Goal: Transaction & Acquisition: Download file/media

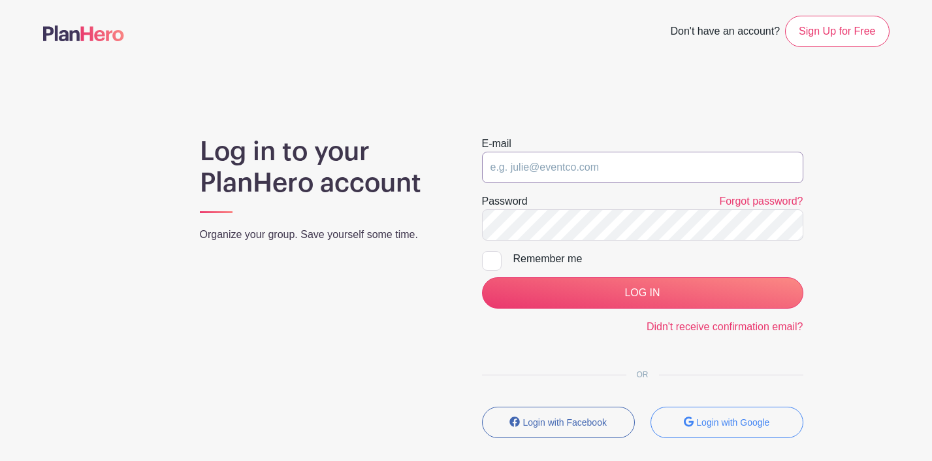
click at [598, 166] on input "email" at bounding box center [642, 167] width 321 height 31
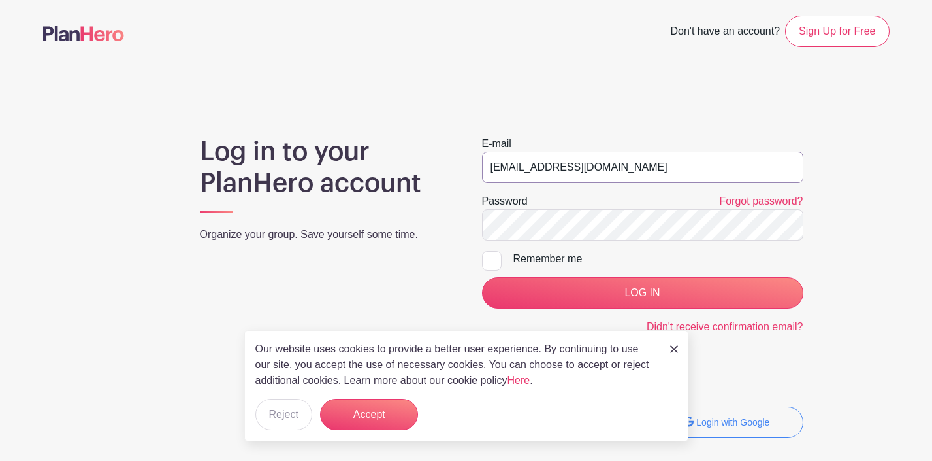
type input "youththeatre@manhattanarts.org"
click at [492, 259] on div at bounding box center [492, 261] width 20 height 20
click at [491, 259] on input "Remember me" at bounding box center [486, 255] width 8 height 8
checkbox input "true"
click at [626, 308] on form "E-mail youththeatre@manhattanarts.org Password Forgot password? Remember me LOG…" at bounding box center [642, 235] width 321 height 199
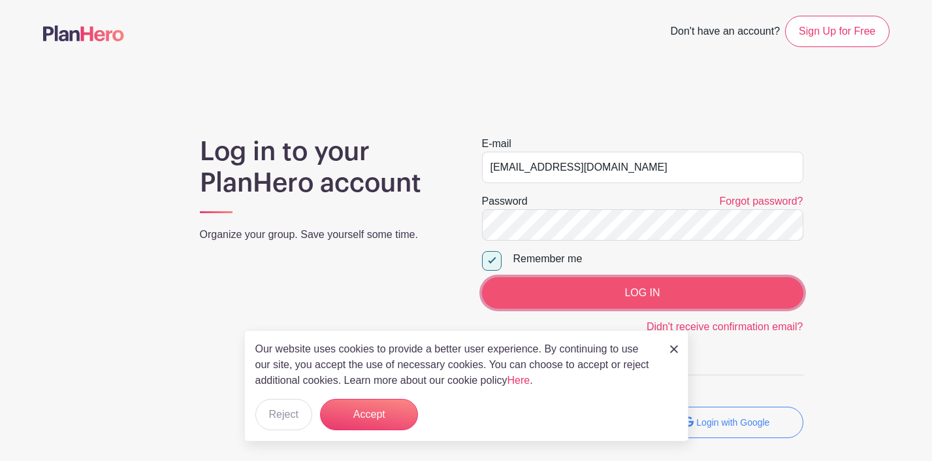
click at [630, 294] on input "LOG IN" at bounding box center [642, 292] width 321 height 31
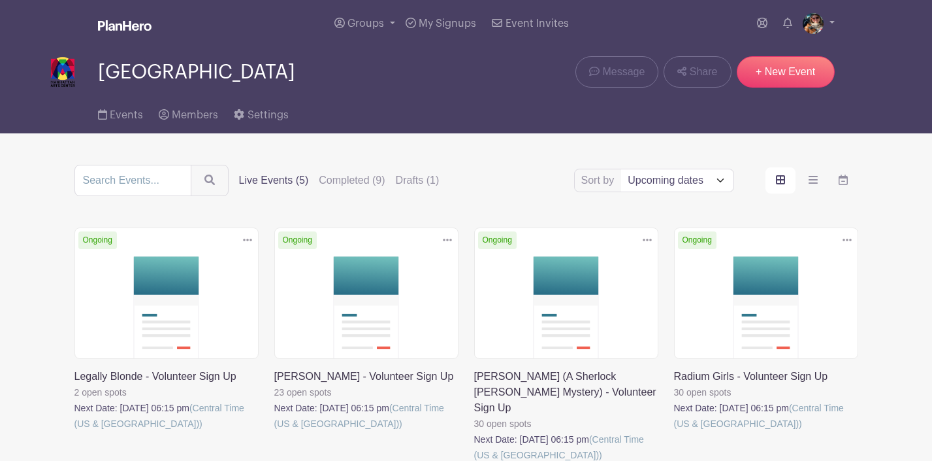
click at [74, 431] on link at bounding box center [74, 431] width 0 height 0
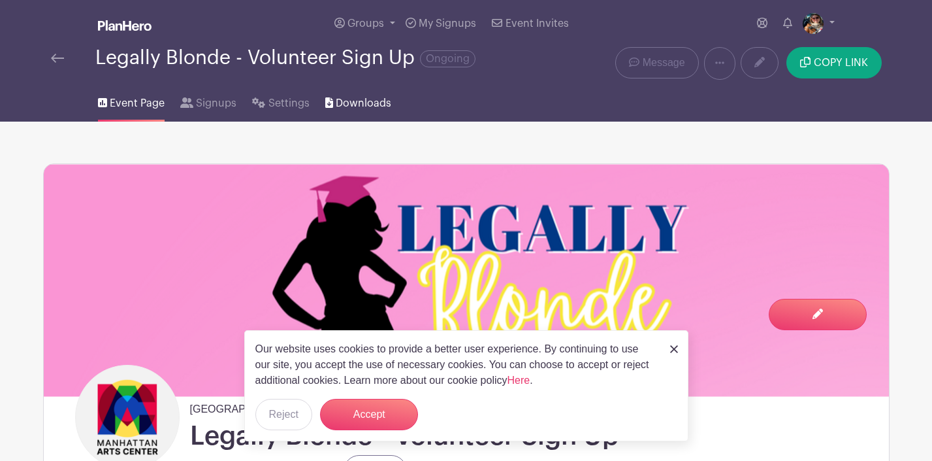
click at [350, 101] on span "Downloads" at bounding box center [364, 103] width 56 height 16
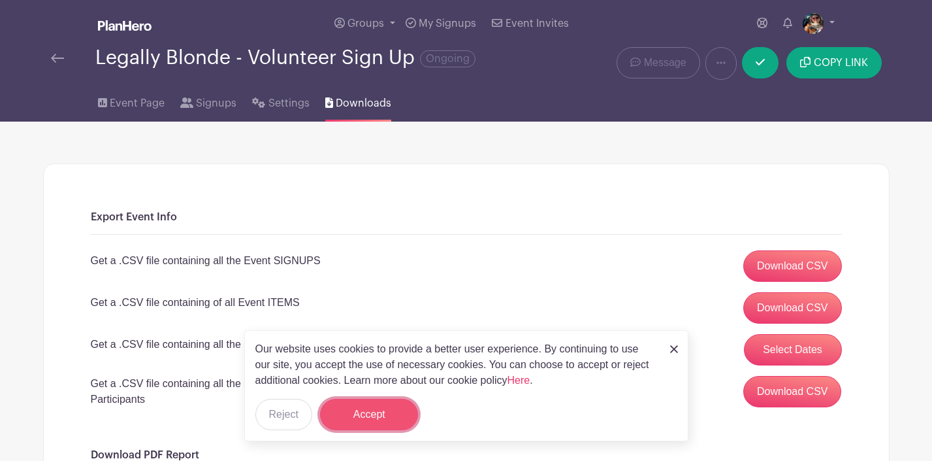
click at [393, 401] on button "Accept" at bounding box center [369, 413] width 98 height 31
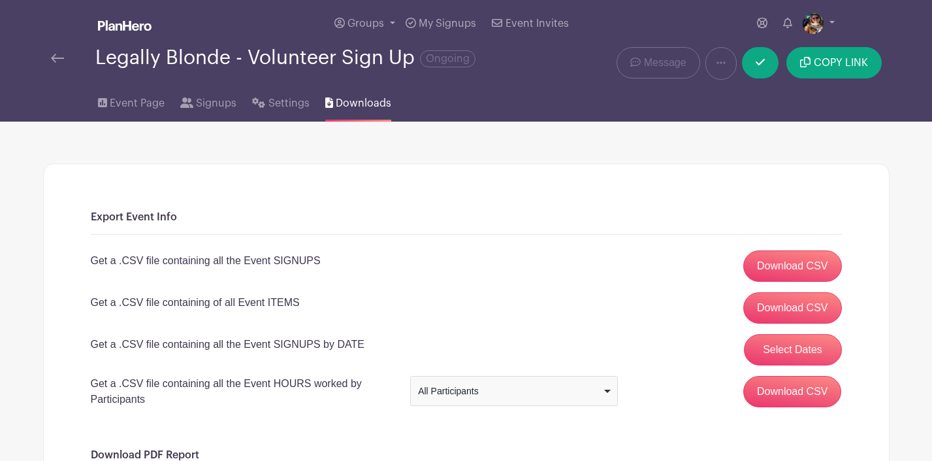
click at [528, 400] on div "All Participants" at bounding box center [513, 390] width 197 height 19
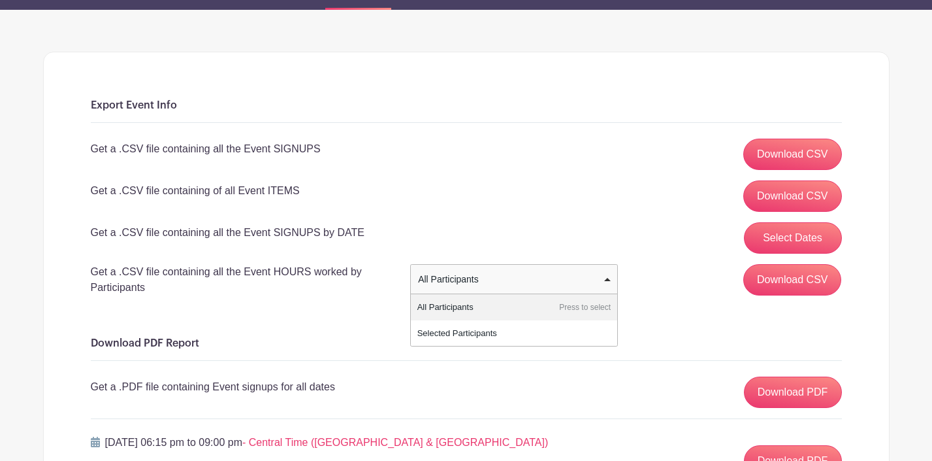
scroll to position [118, 0]
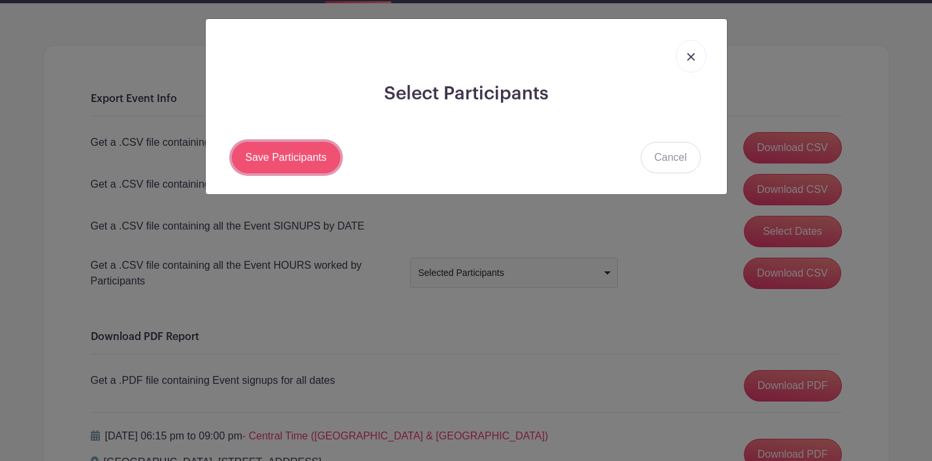
click at [278, 163] on link "Save Participants" at bounding box center [286, 157] width 109 height 31
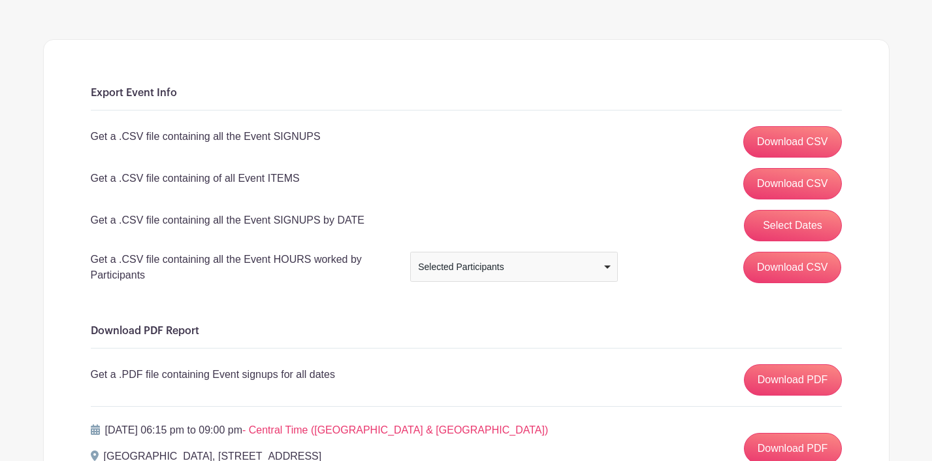
scroll to position [122, 0]
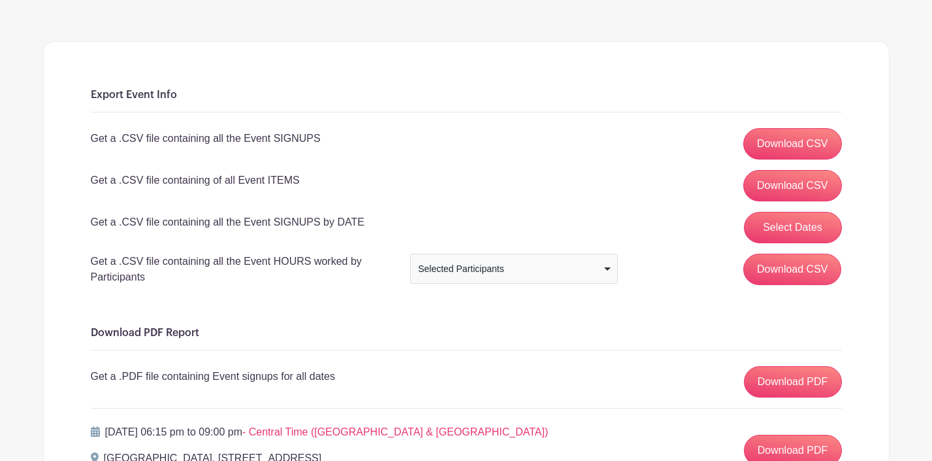
click at [592, 274] on div "Selected Participants" at bounding box center [510, 269] width 184 height 14
click at [807, 139] on link "Download CSV" at bounding box center [792, 143] width 99 height 31
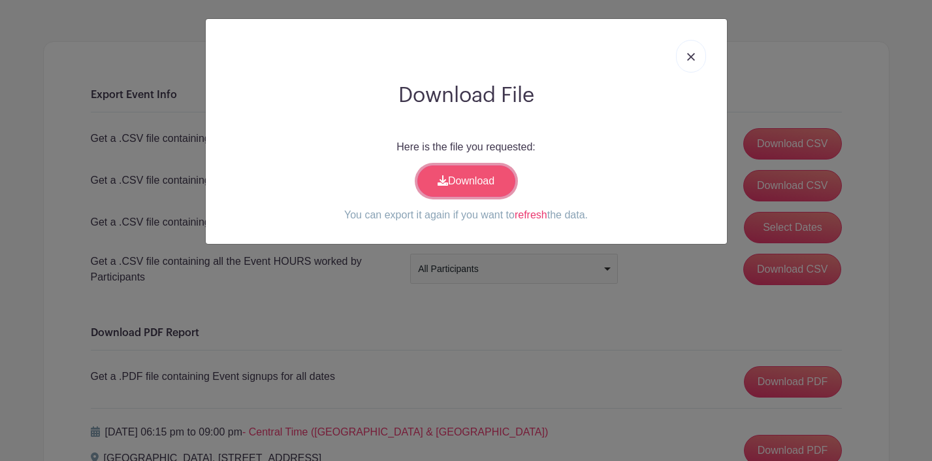
click at [459, 176] on link "Download" at bounding box center [466, 180] width 98 height 31
click at [692, 56] on img at bounding box center [691, 57] width 8 height 8
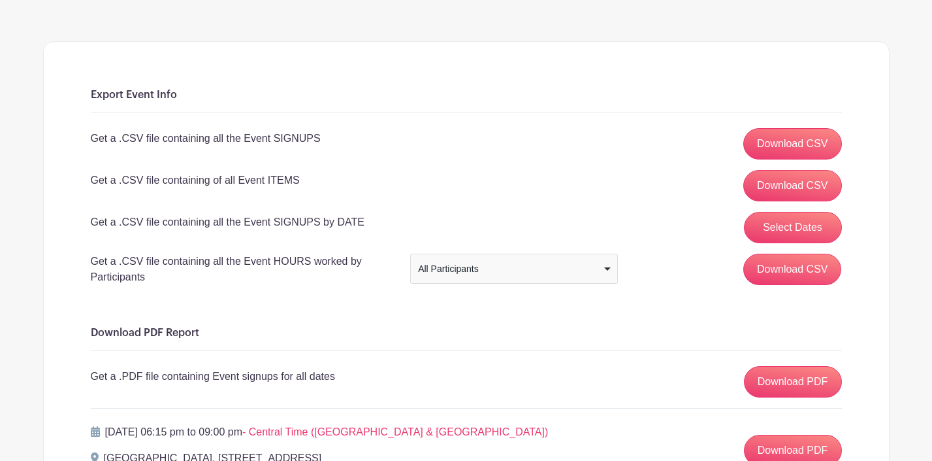
scroll to position [0, 0]
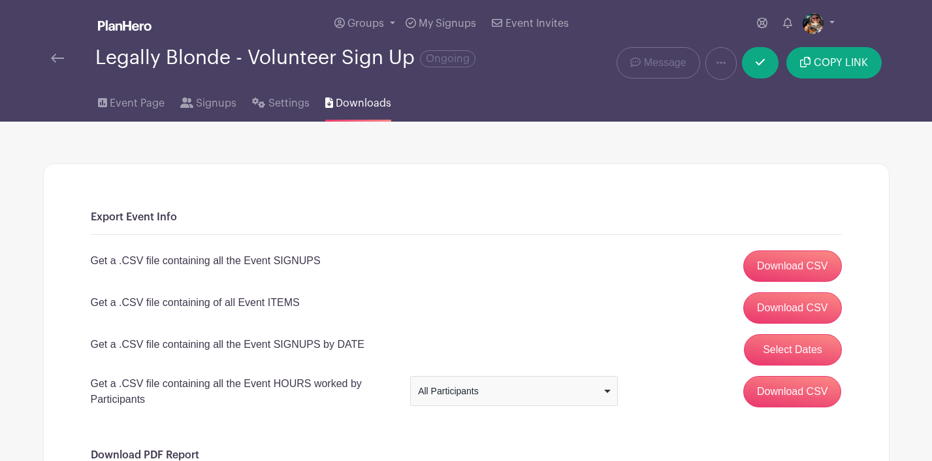
click at [54, 61] on img at bounding box center [57, 58] width 13 height 9
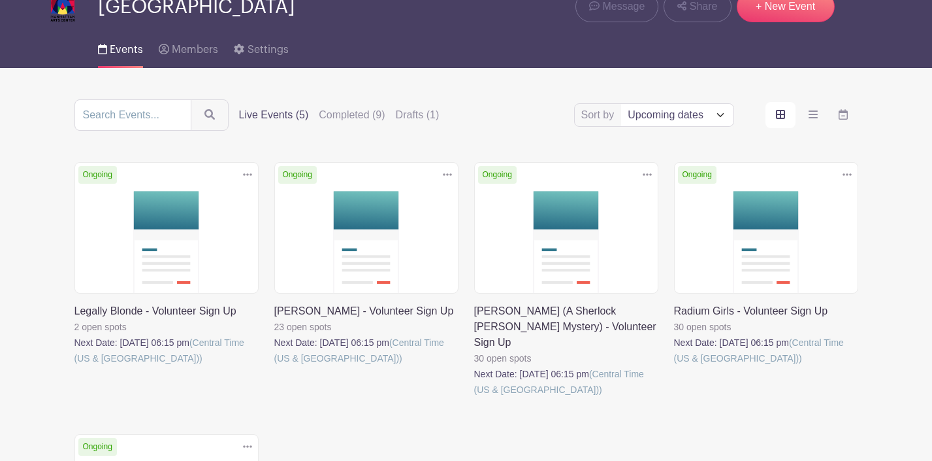
scroll to position [85, 0]
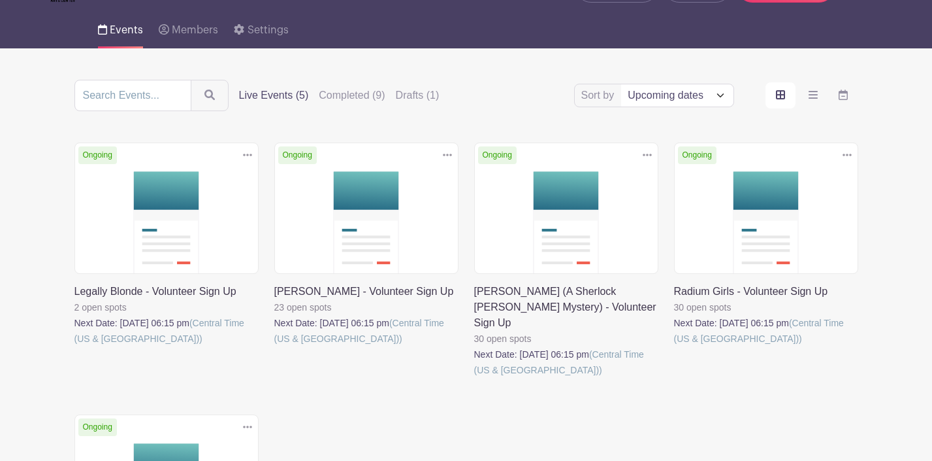
click at [74, 346] on link at bounding box center [74, 346] width 0 height 0
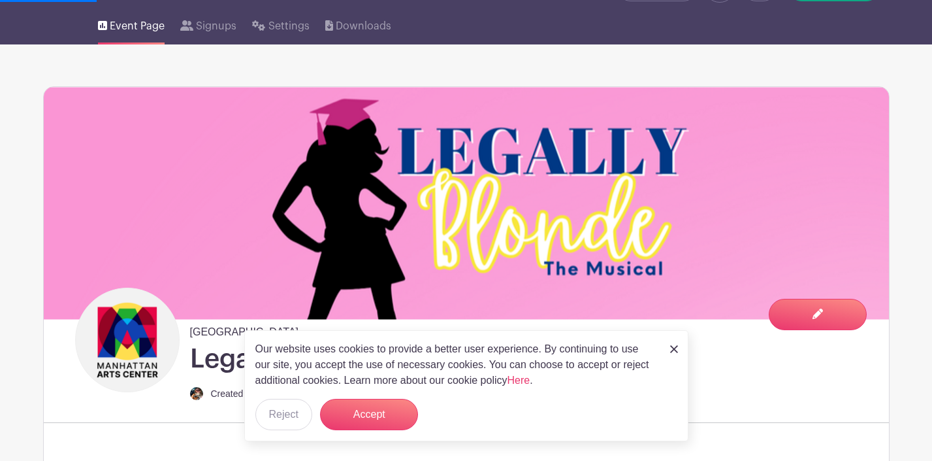
scroll to position [78, 0]
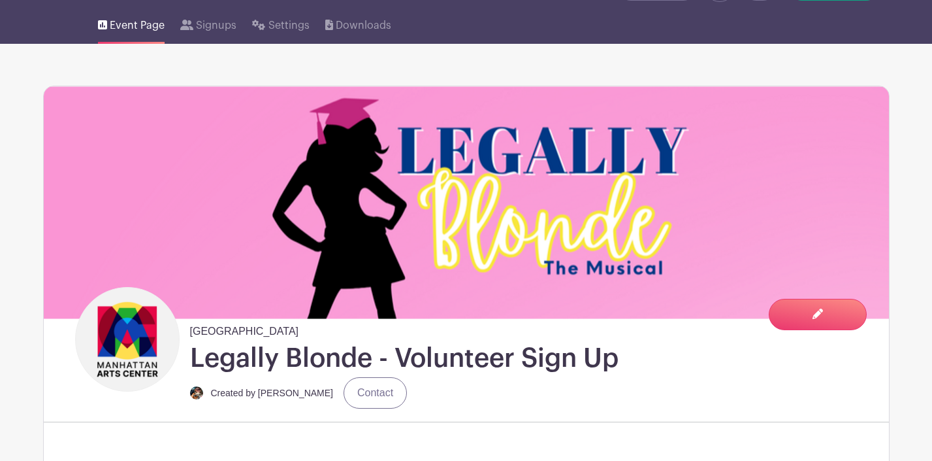
click at [399, 414] on div "Manhattan Arts Center Legally Blonde - Volunteer Sign Up Created by [PERSON_NAM…" at bounding box center [466, 450] width 847 height 729
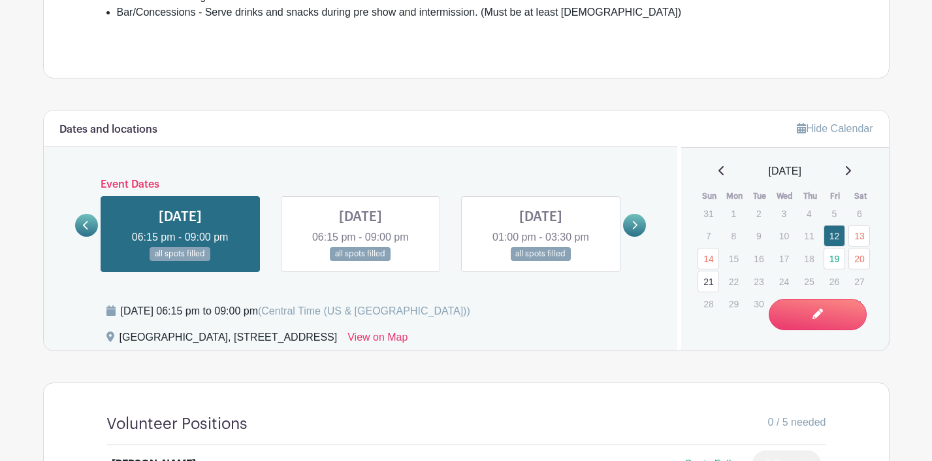
scroll to position [790, 0]
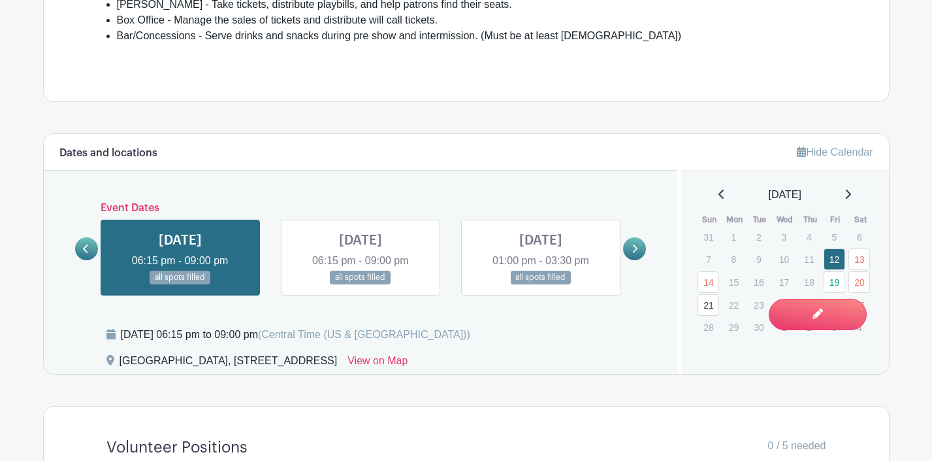
click at [638, 237] on link at bounding box center [634, 248] width 23 height 23
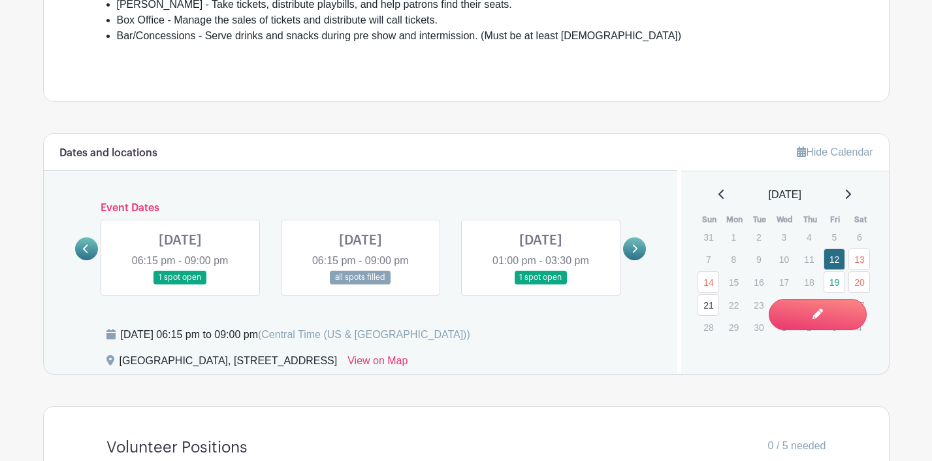
click at [180, 284] on link at bounding box center [180, 284] width 0 height 0
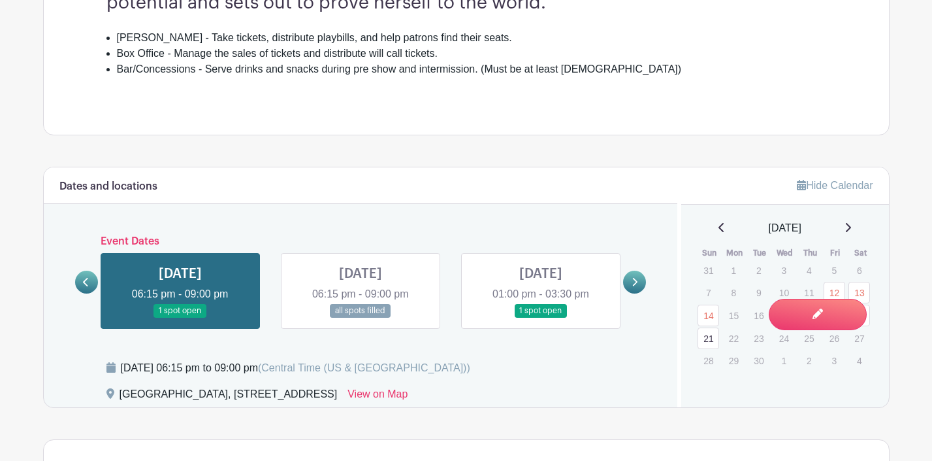
scroll to position [696, 0]
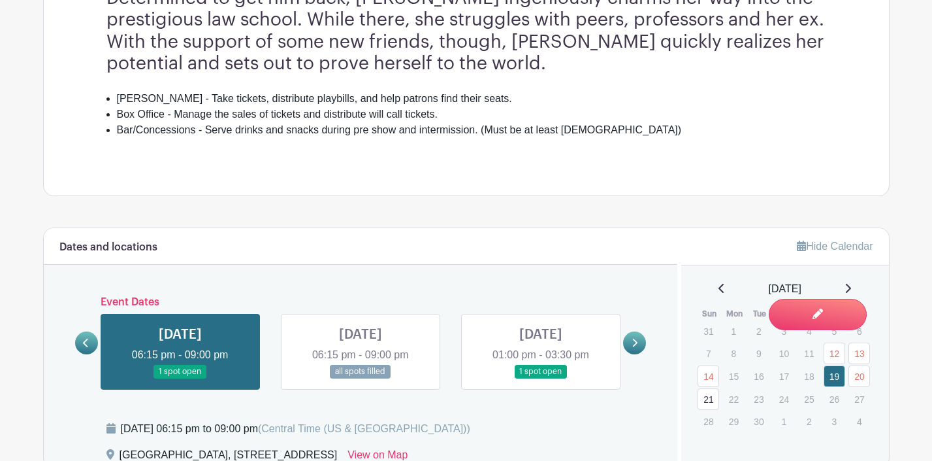
click at [541, 378] on link at bounding box center [541, 378] width 0 height 0
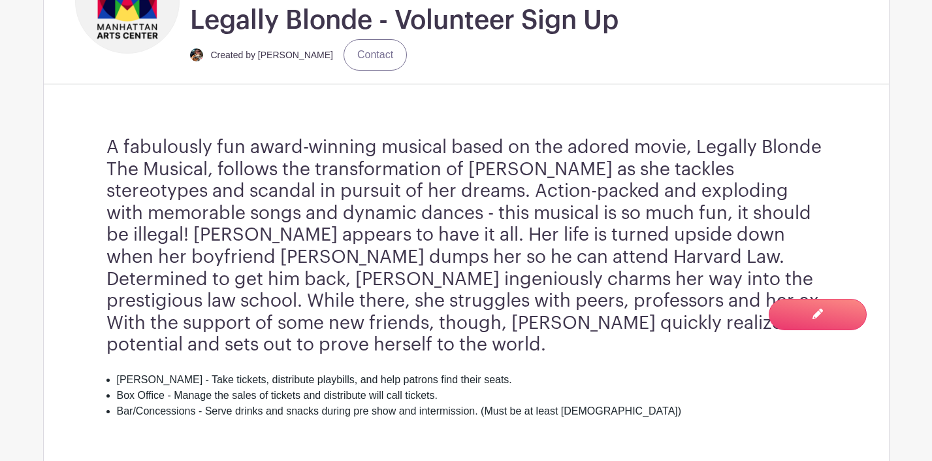
scroll to position [380, 0]
